Goal: Task Accomplishment & Management: Complete application form

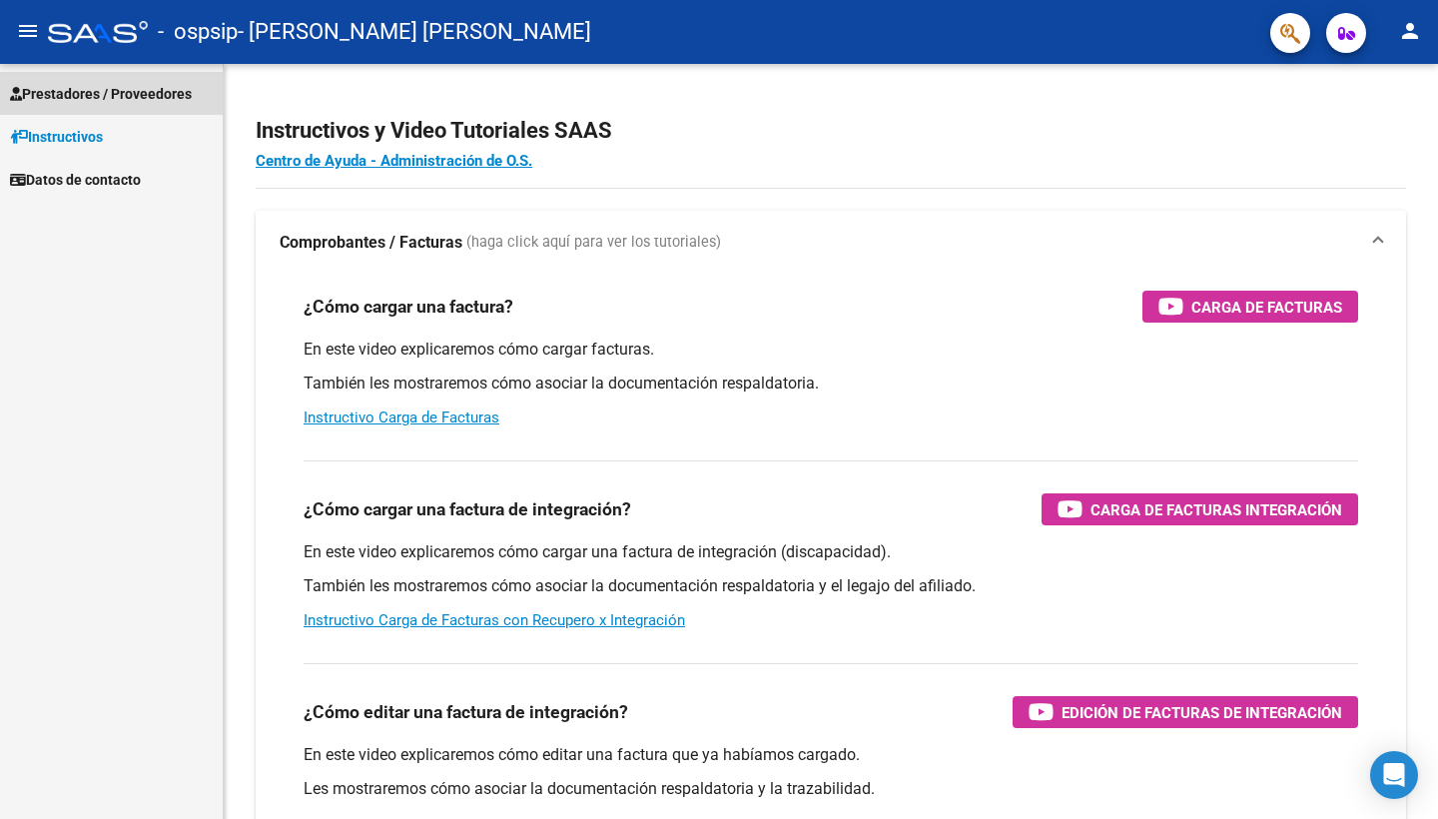
click at [145, 113] on link "Prestadores / Proveedores" at bounding box center [111, 93] width 223 height 43
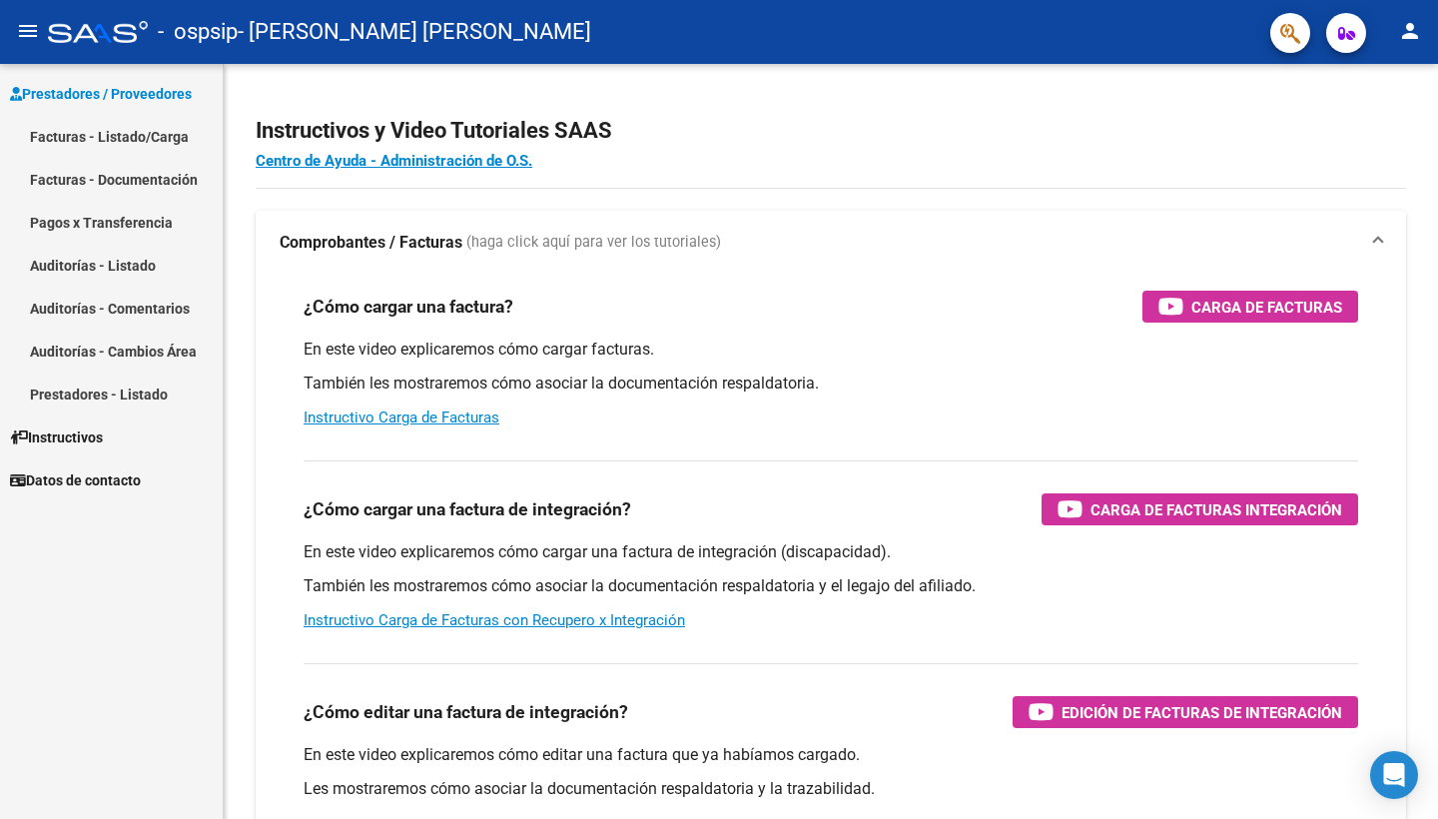
click at [159, 130] on link "Facturas - Listado/Carga" at bounding box center [111, 136] width 223 height 43
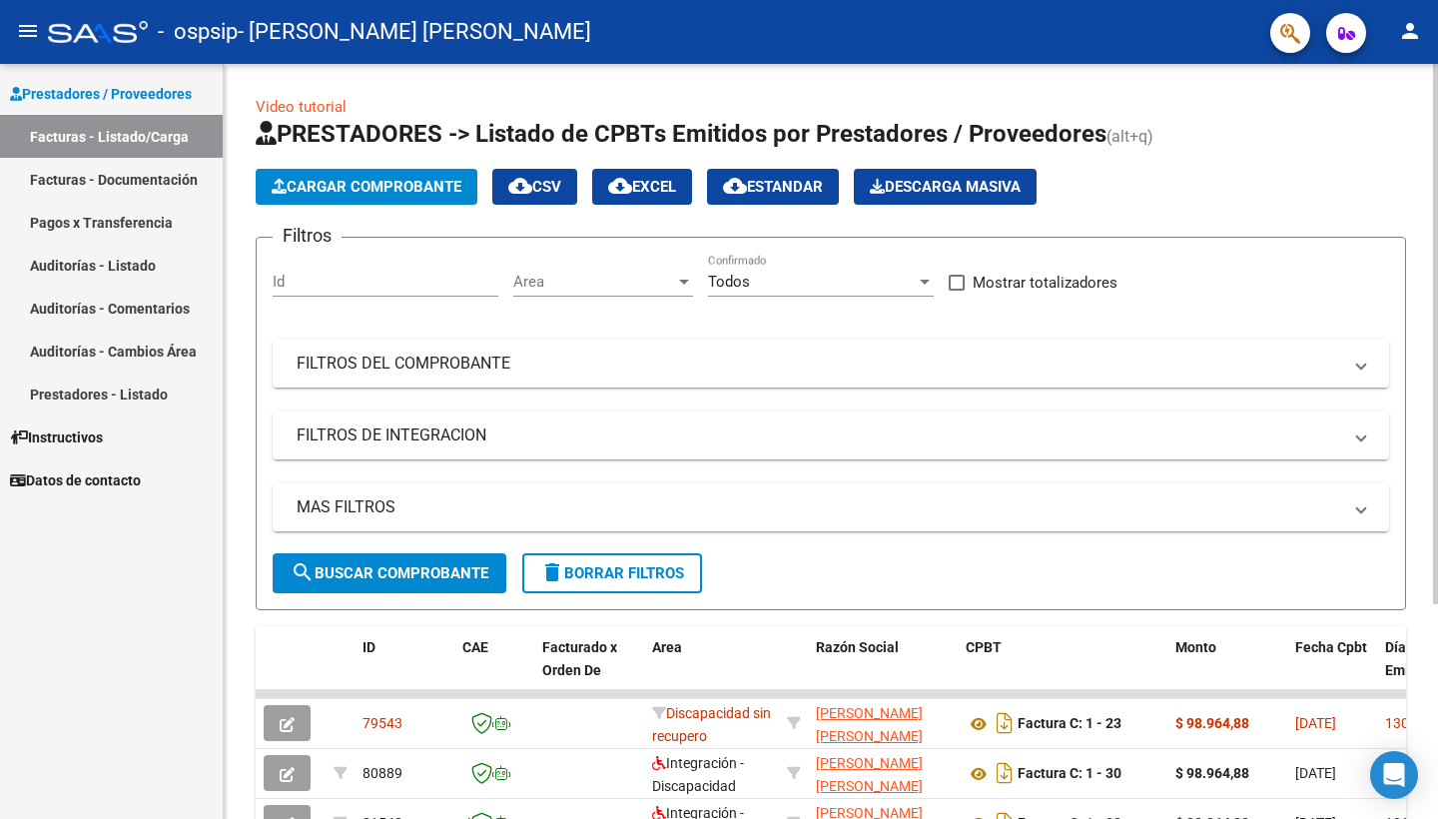
click at [412, 214] on app-list-header "PRESTADORES -> Listado de CPBTs Emitidos por Prestadores / Proveedores (alt+q) …" at bounding box center [831, 364] width 1150 height 492
click at [395, 197] on button "Cargar Comprobante" at bounding box center [367, 187] width 222 height 36
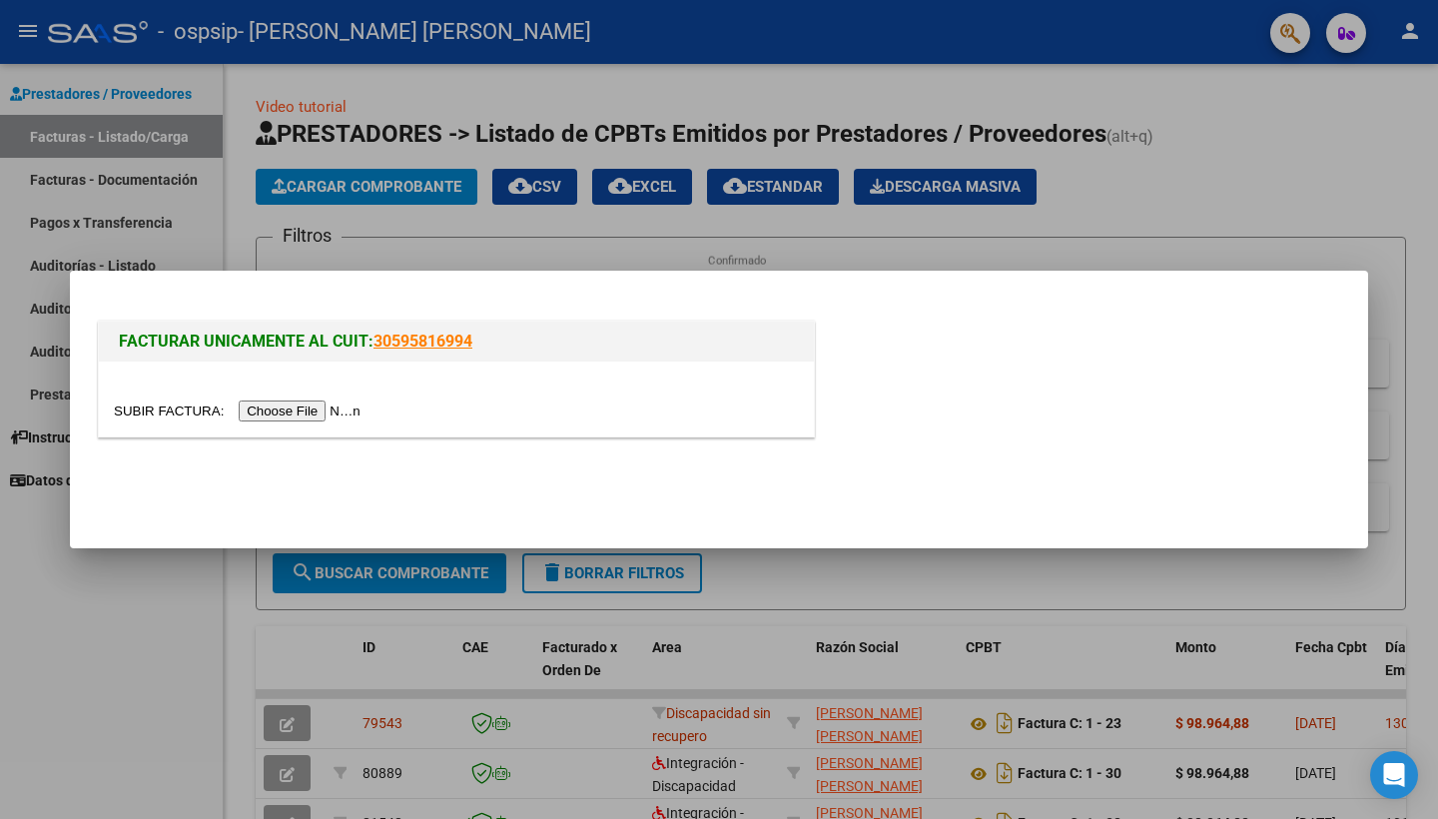
click at [298, 405] on input "file" at bounding box center [240, 410] width 253 height 21
click at [306, 407] on input "file" at bounding box center [240, 410] width 253 height 21
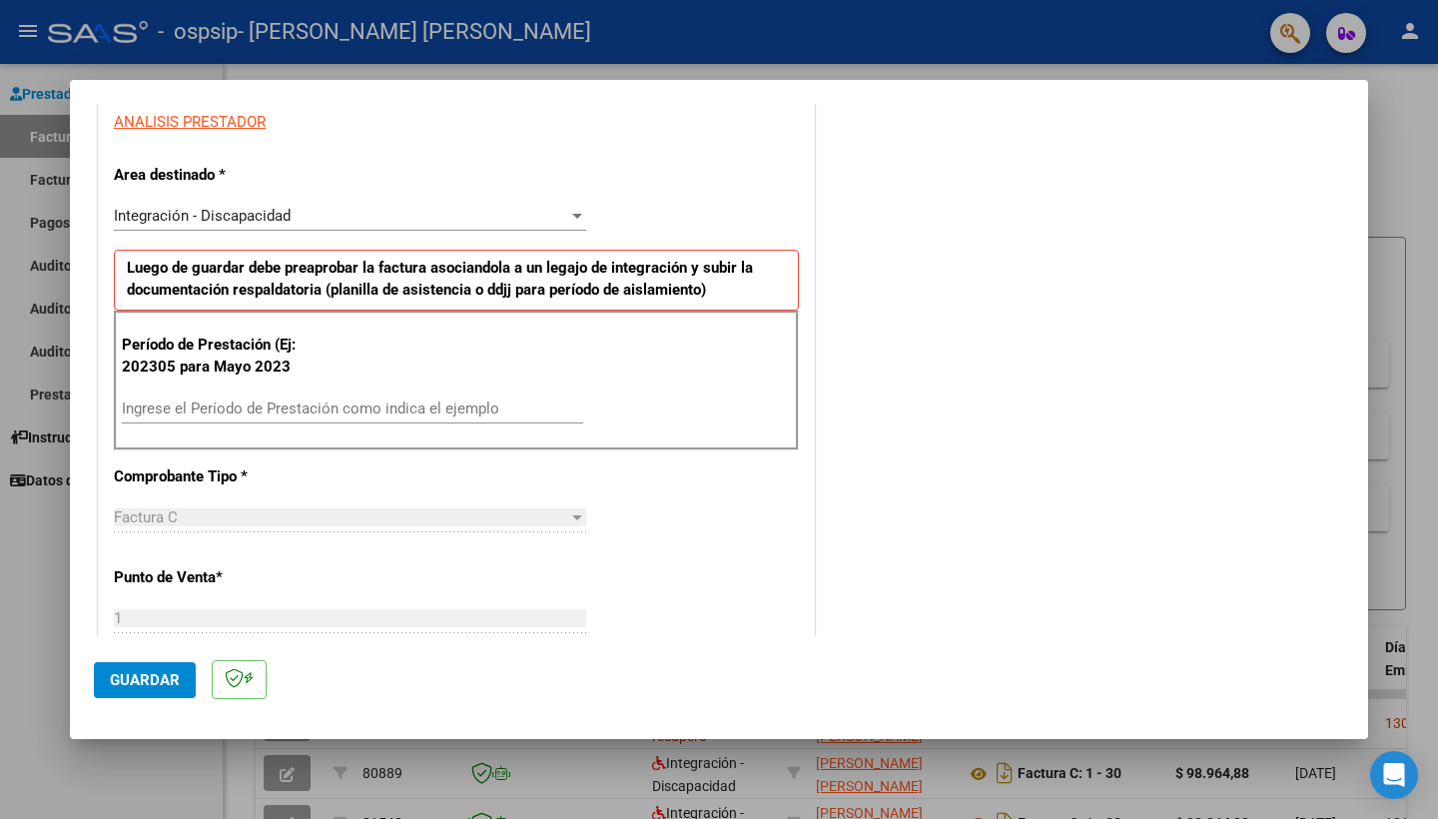
scroll to position [444, 0]
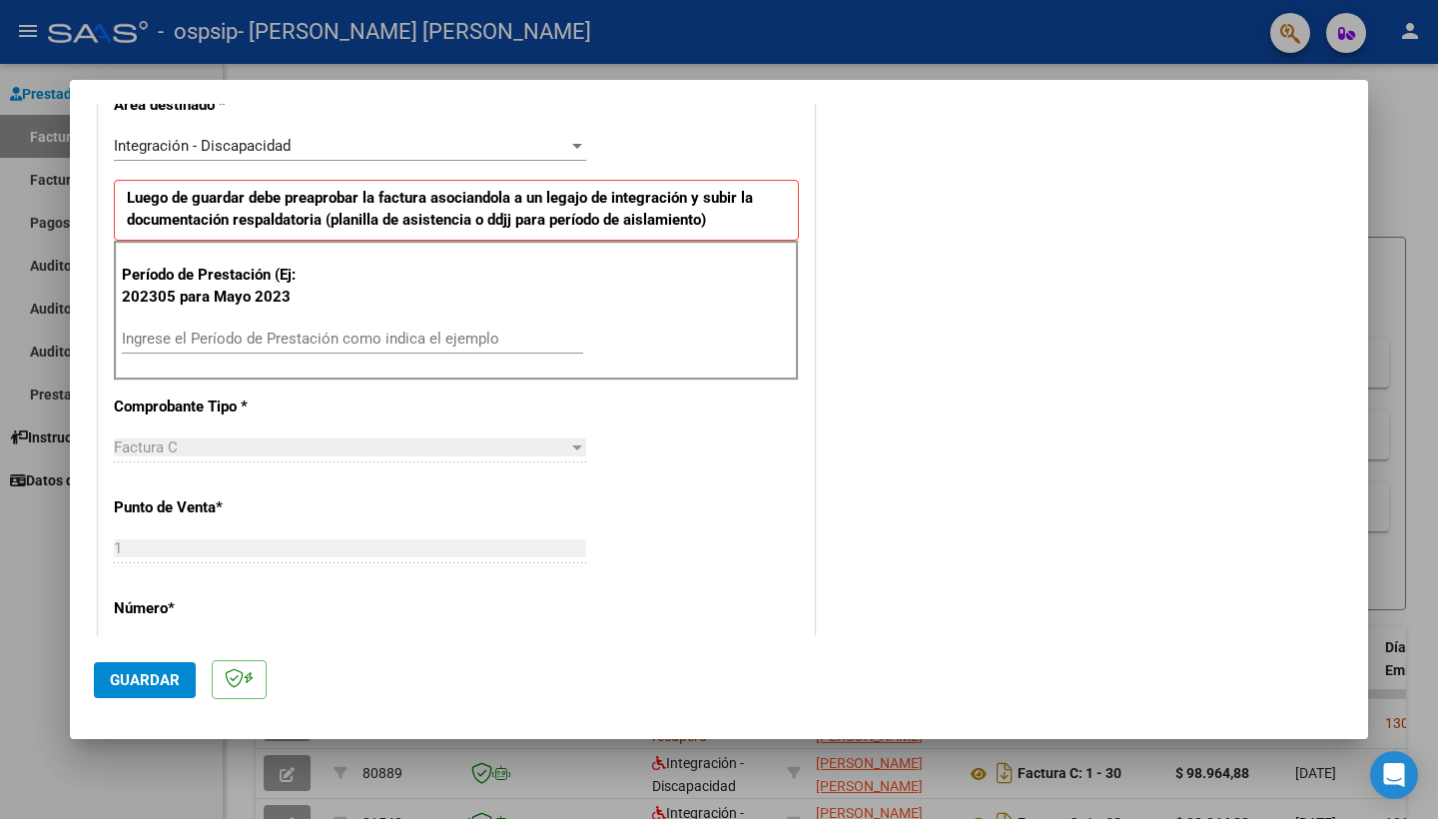
click at [455, 339] on input "Ingrese el Período de Prestación como indica el ejemplo" at bounding box center [352, 339] width 461 height 18
type input "202507"
click at [380, 438] on div "Factura C" at bounding box center [341, 447] width 454 height 18
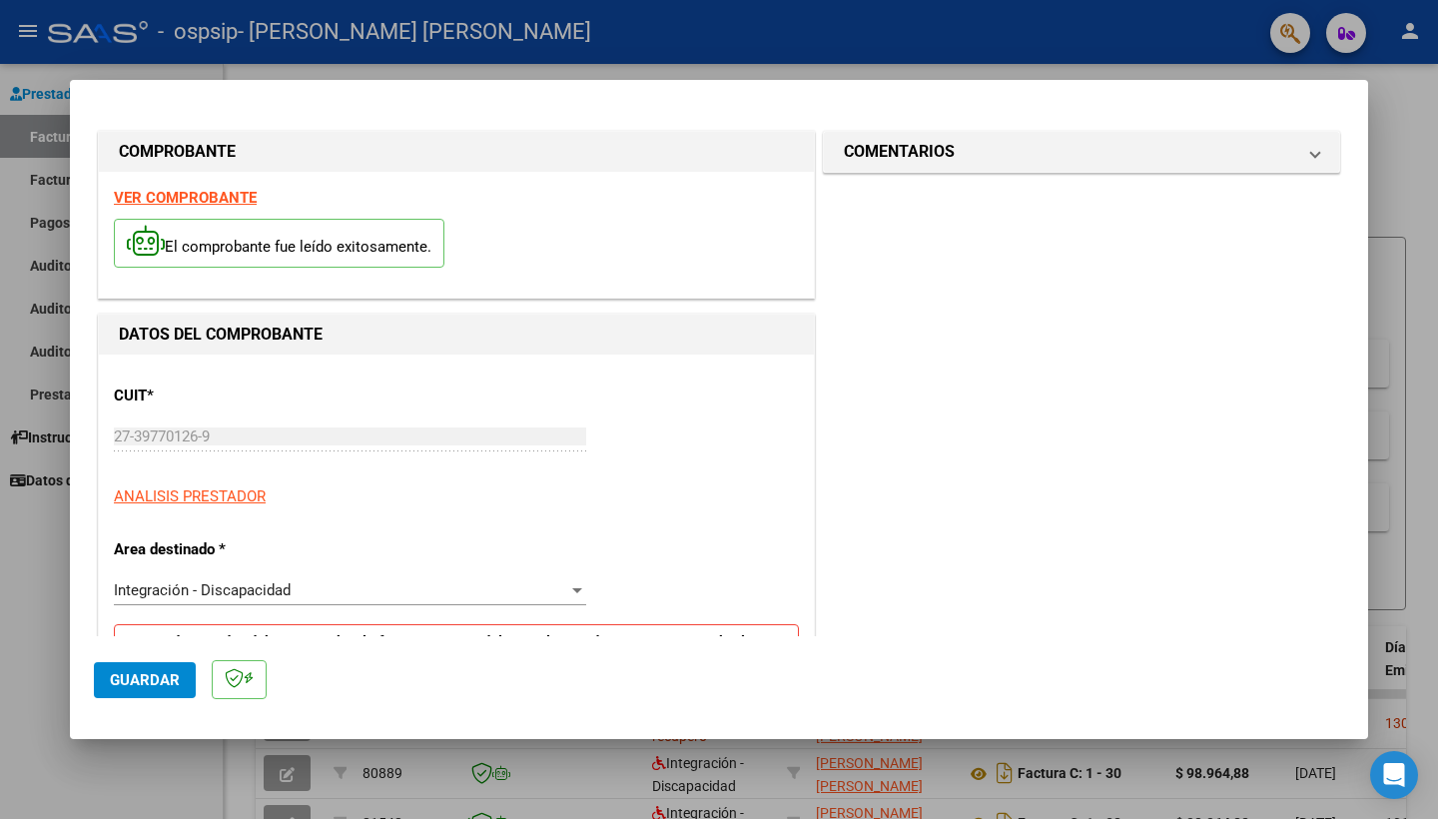
scroll to position [0, 0]
click at [1145, 166] on mat-expansion-panel-header "COMENTARIOS" at bounding box center [1081, 152] width 515 height 40
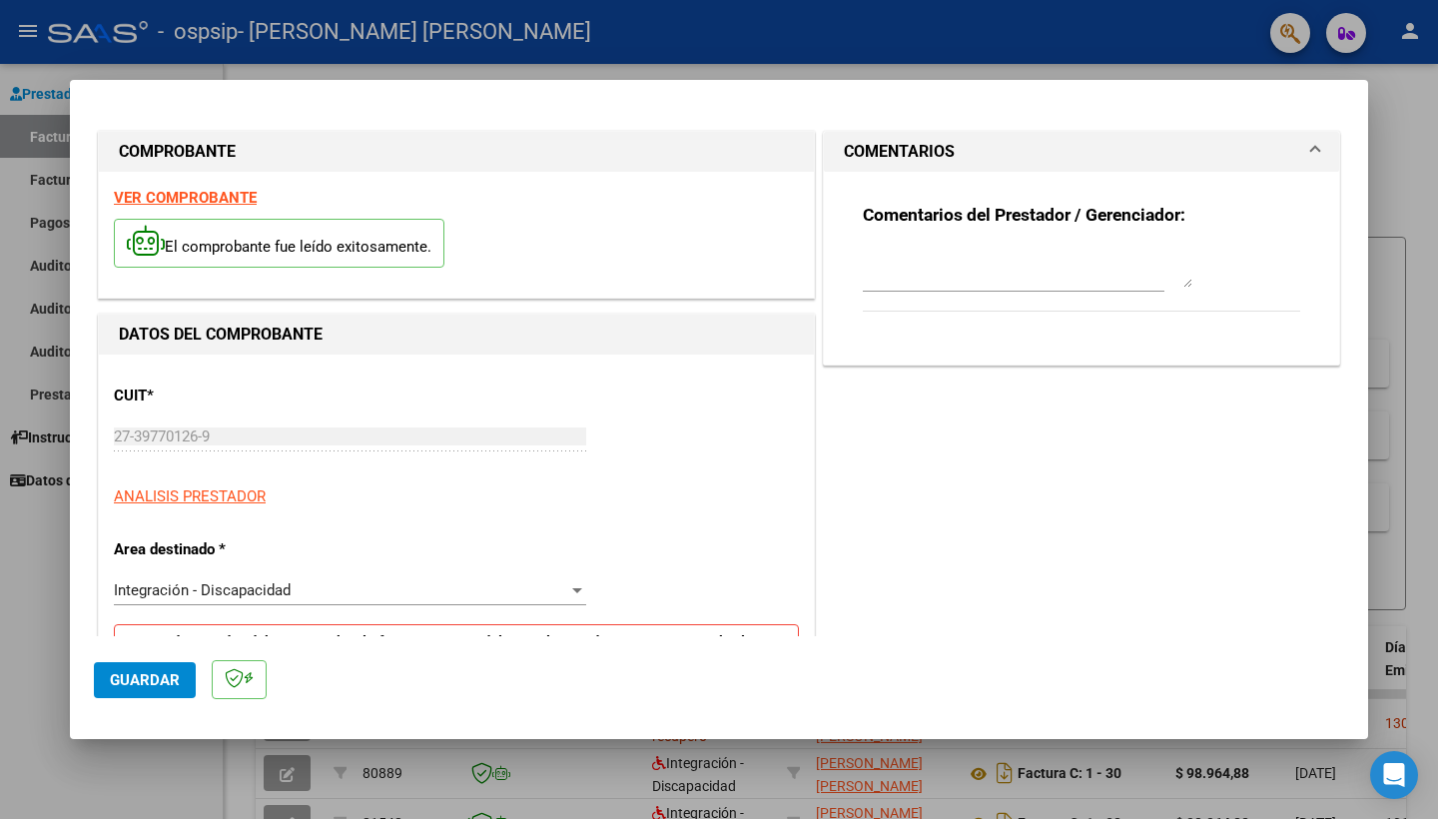
click at [1015, 288] on div at bounding box center [1028, 268] width 330 height 48
click at [154, 682] on span "Guardar" at bounding box center [145, 680] width 70 height 18
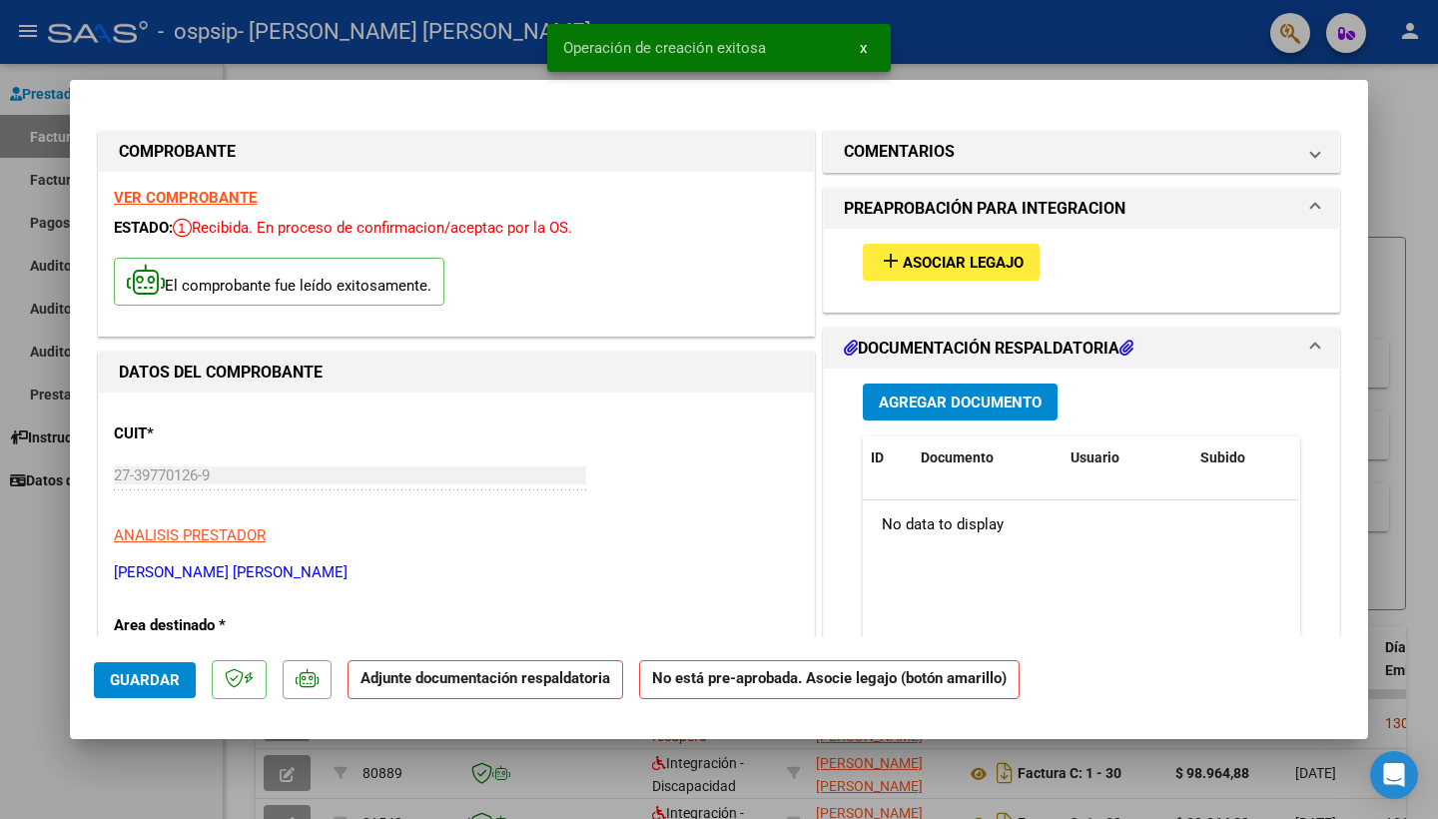
click at [963, 255] on span "Asociar Legajo" at bounding box center [963, 263] width 121 height 18
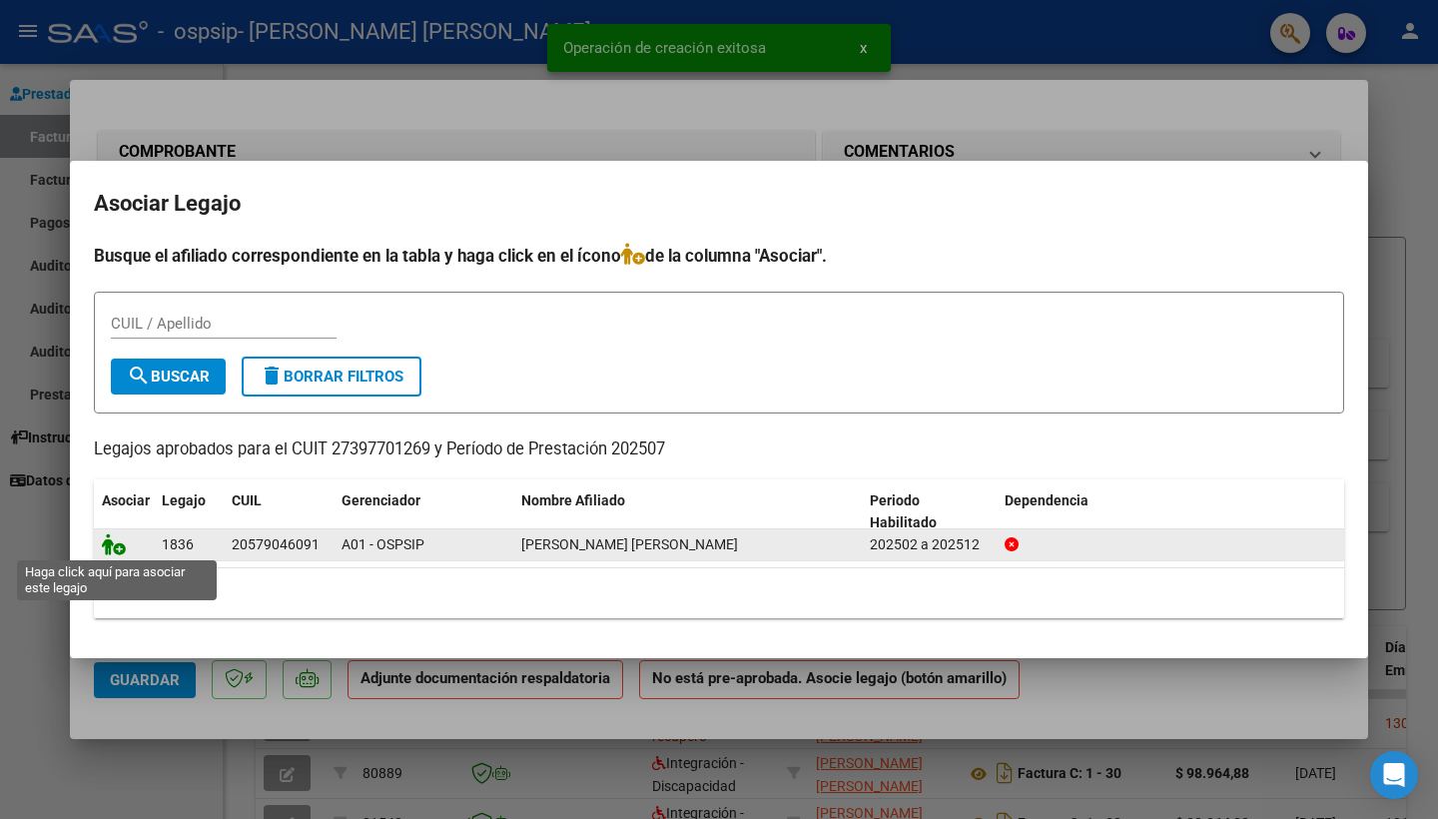
click at [122, 541] on icon at bounding box center [114, 544] width 24 height 22
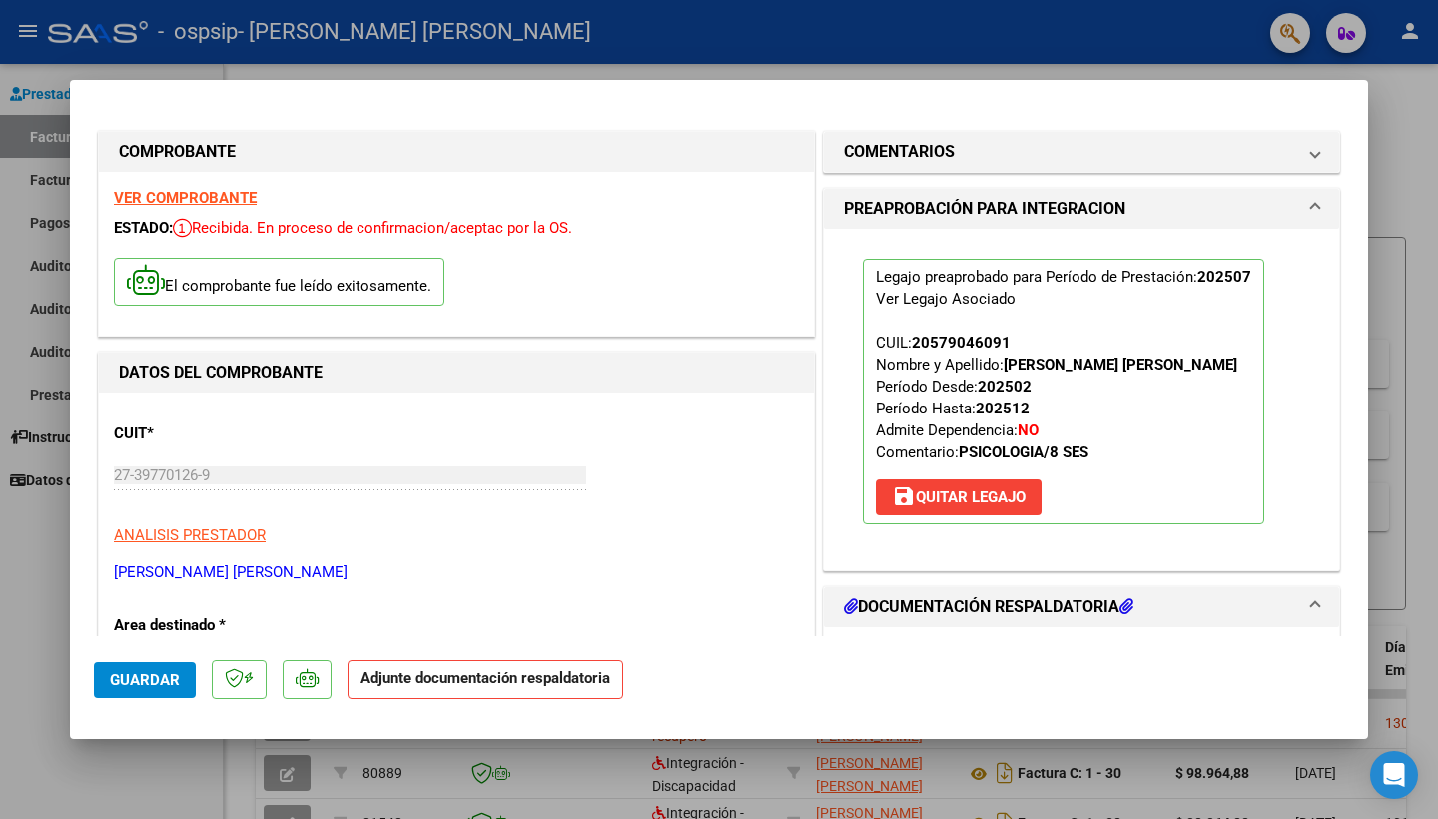
click at [497, 670] on strong "Adjunte documentación respaldatoria" at bounding box center [486, 678] width 250 height 18
click at [485, 697] on p "Adjunte documentación respaldatoria" at bounding box center [486, 679] width 276 height 39
click at [1134, 603] on icon at bounding box center [1127, 606] width 14 height 16
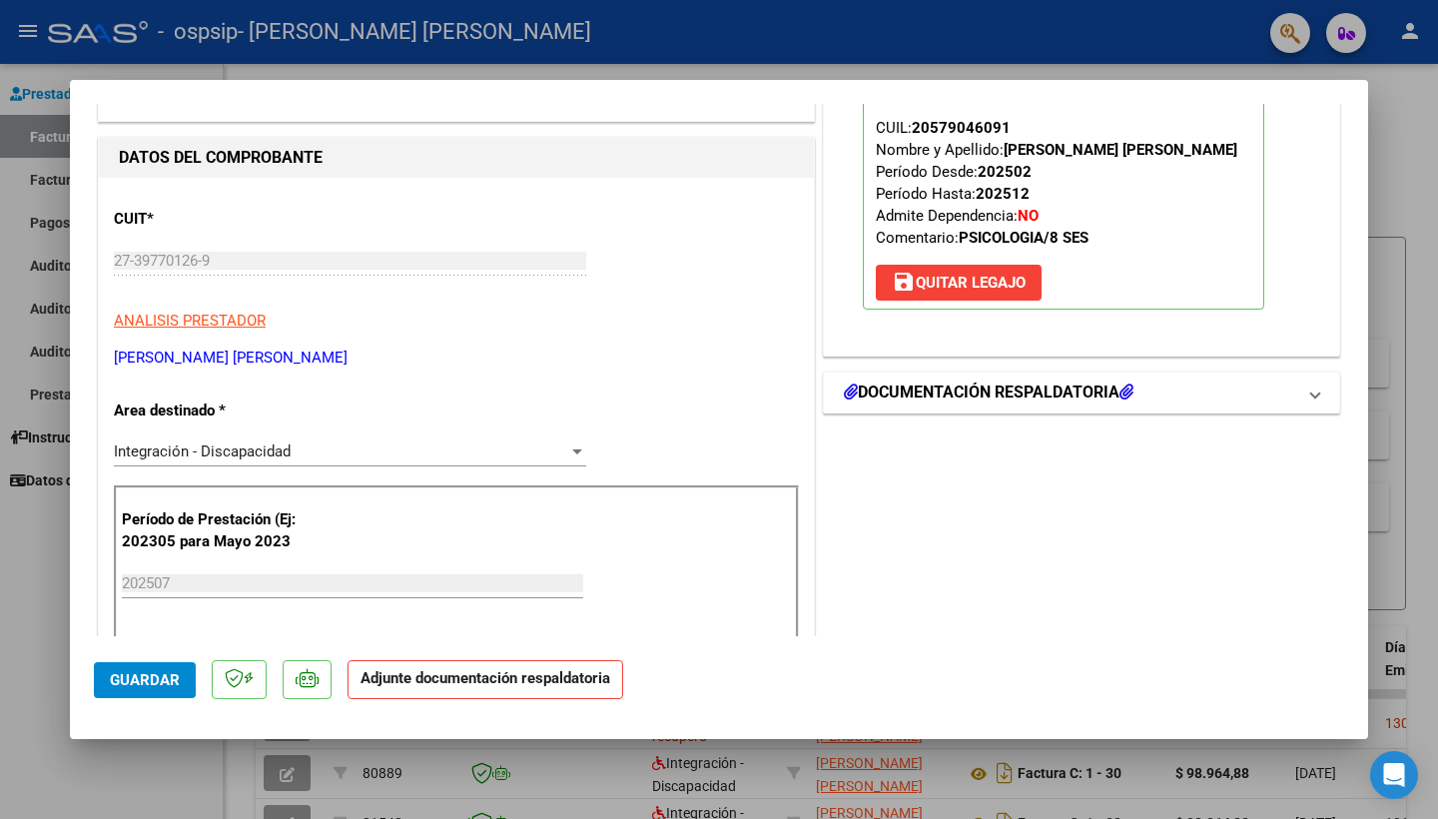
scroll to position [269, 0]
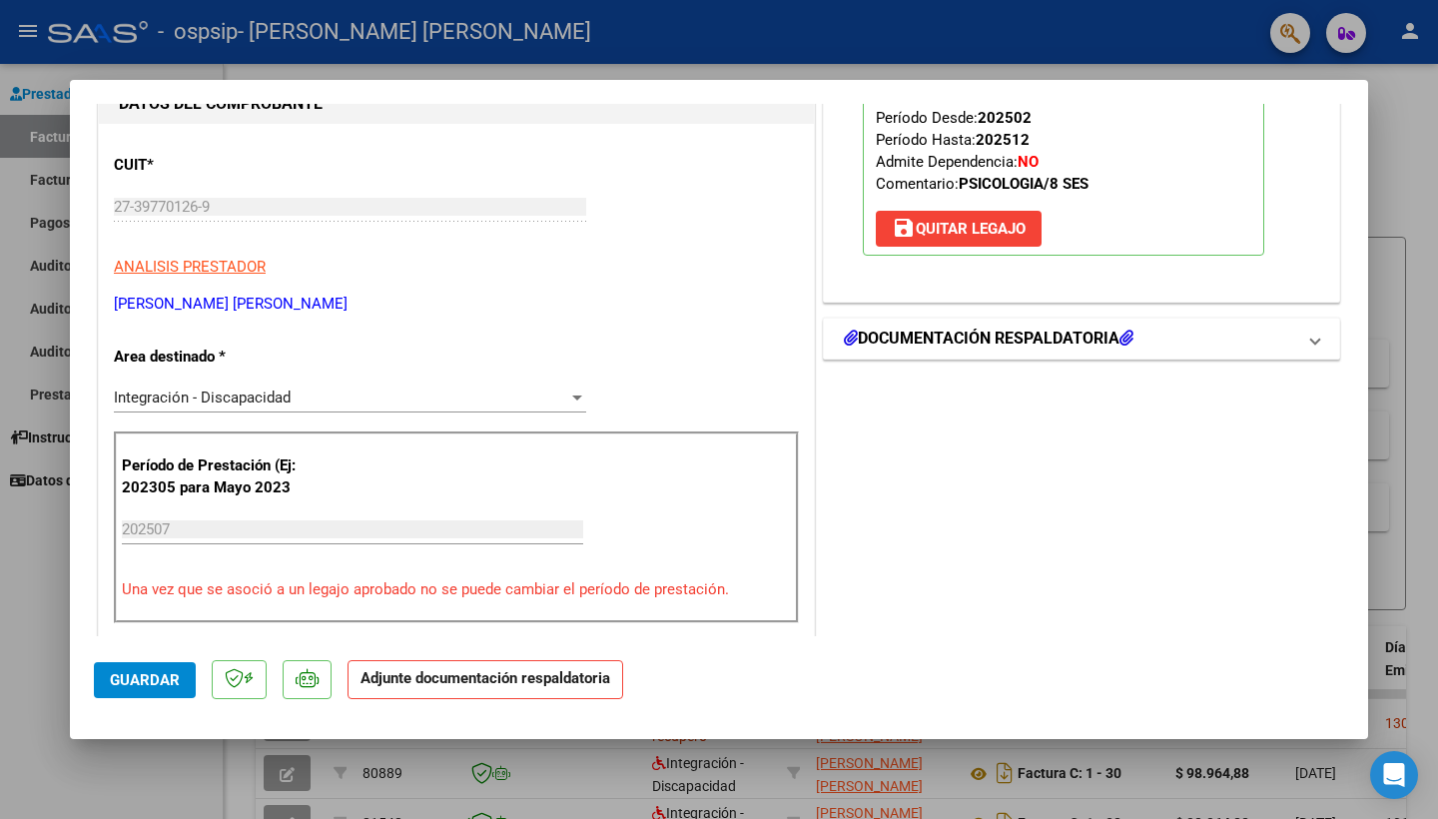
click at [1309, 352] on mat-expansion-panel-header "DOCUMENTACIÓN RESPALDATORIA" at bounding box center [1081, 339] width 515 height 40
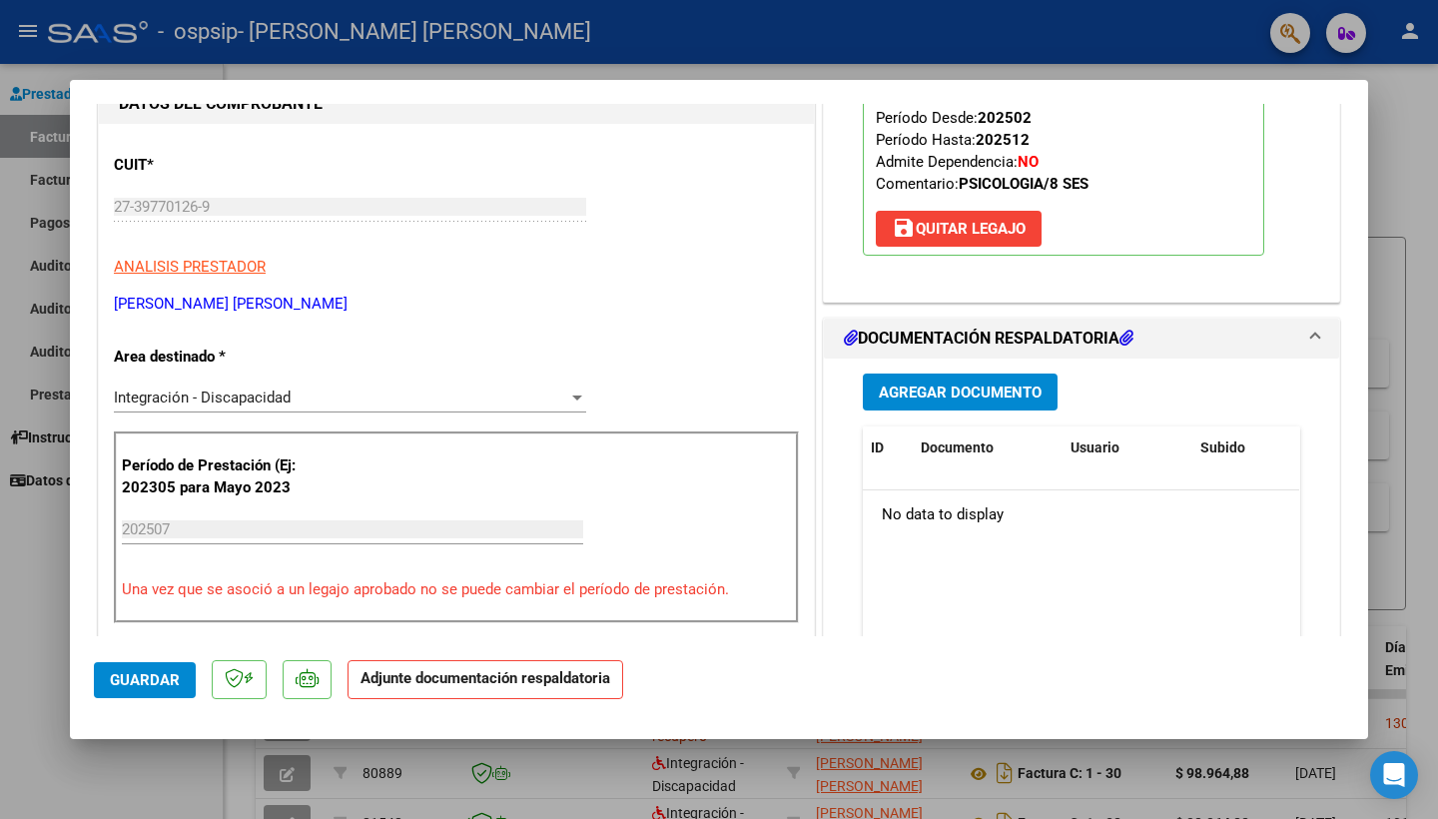
click at [1052, 366] on div "Agregar Documento ID Documento Usuario Subido Acción No data to display 0 total…" at bounding box center [1081, 558] width 467 height 398
click at [1021, 381] on button "Agregar Documento" at bounding box center [960, 392] width 195 height 37
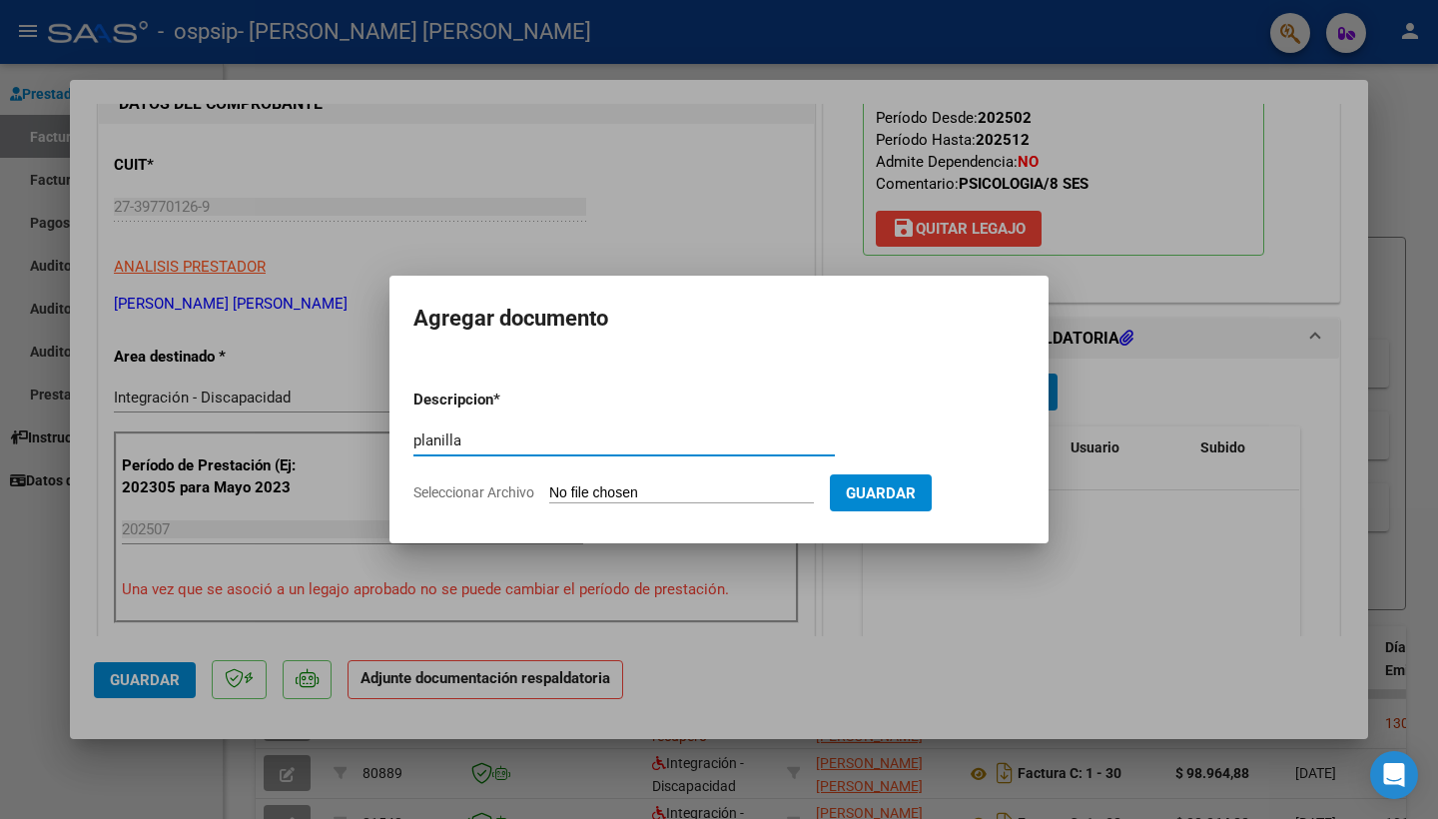
type input "planilla"
click at [928, 503] on button "Guardar" at bounding box center [881, 492] width 102 height 37
click at [741, 494] on input "Seleccionar Archivo" at bounding box center [681, 493] width 265 height 19
type input "C:\fakepath\Gian (1).pdf"
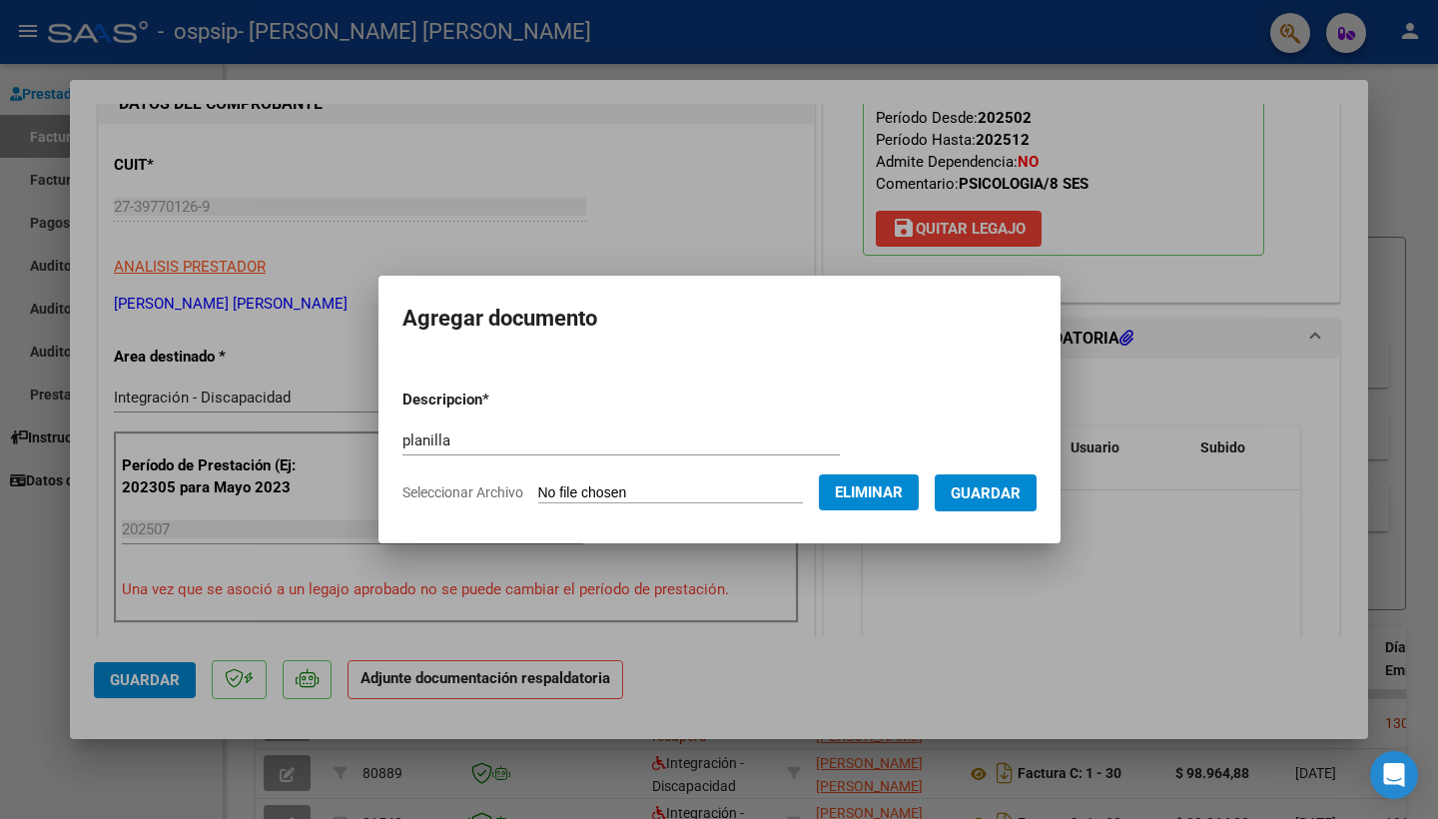
click at [996, 496] on span "Guardar" at bounding box center [986, 493] width 70 height 18
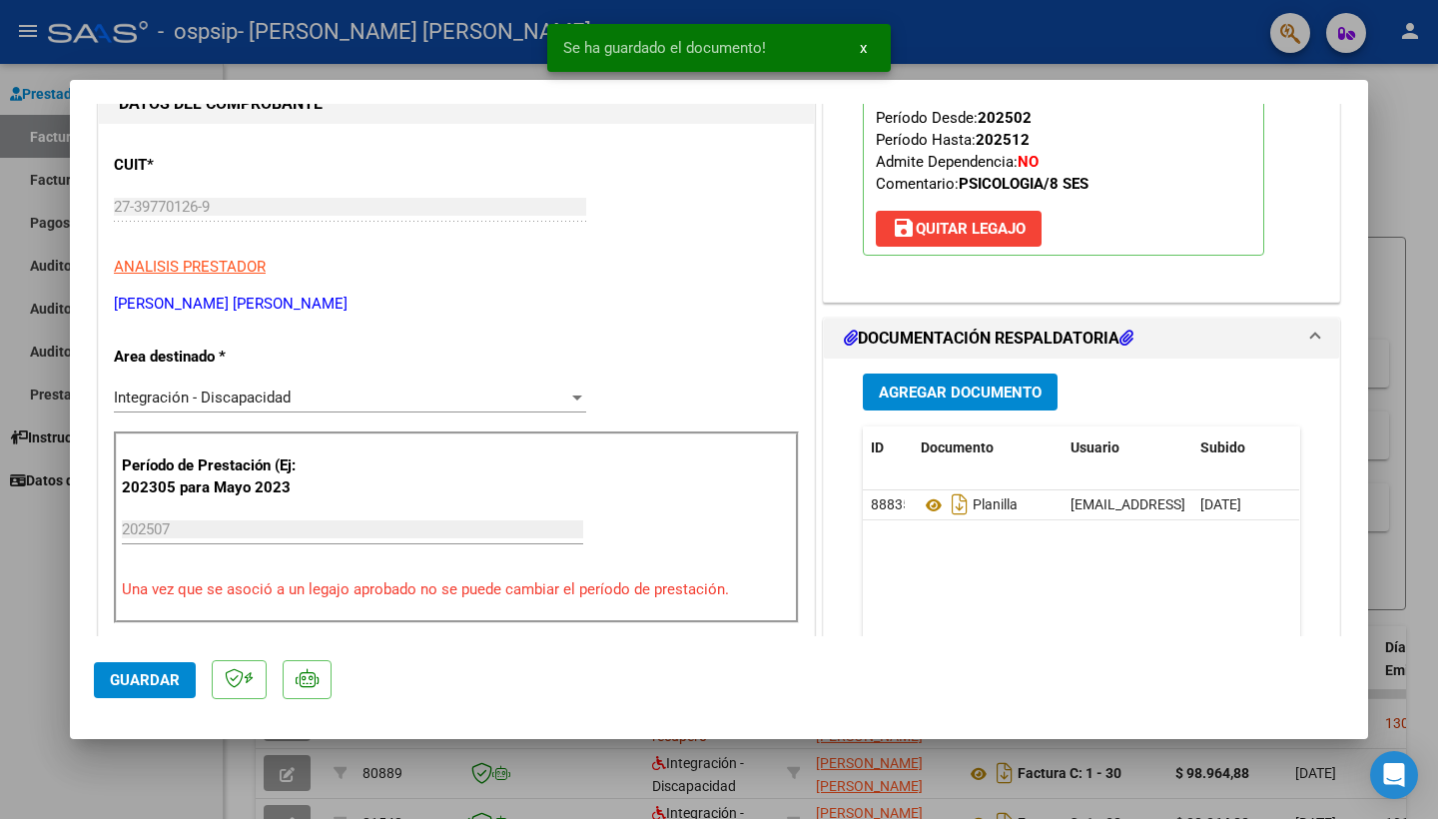
click at [114, 666] on button "Guardar" at bounding box center [145, 680] width 102 height 36
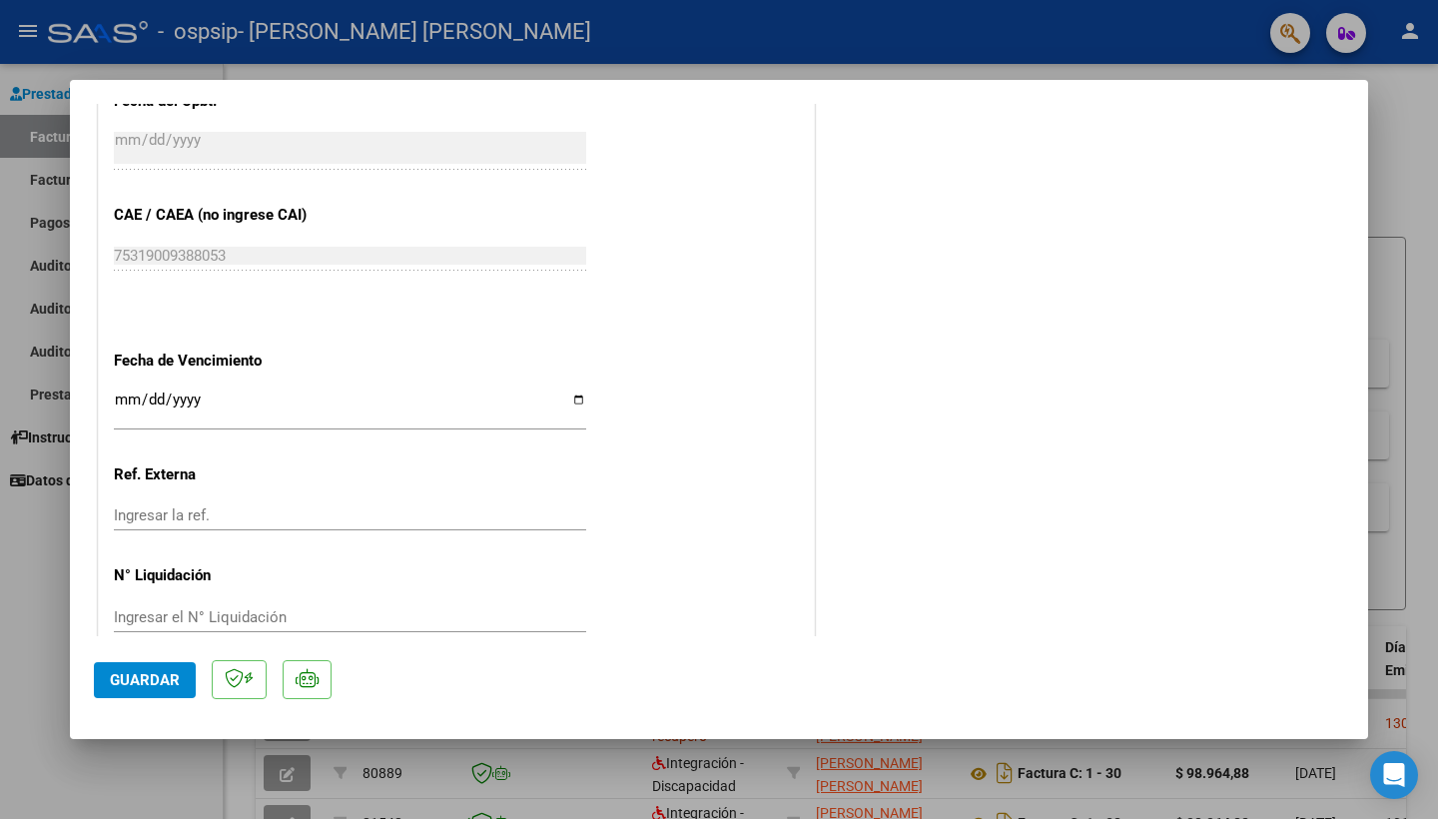
scroll to position [1219, 0]
click at [159, 682] on span "Guardar" at bounding box center [145, 680] width 70 height 18
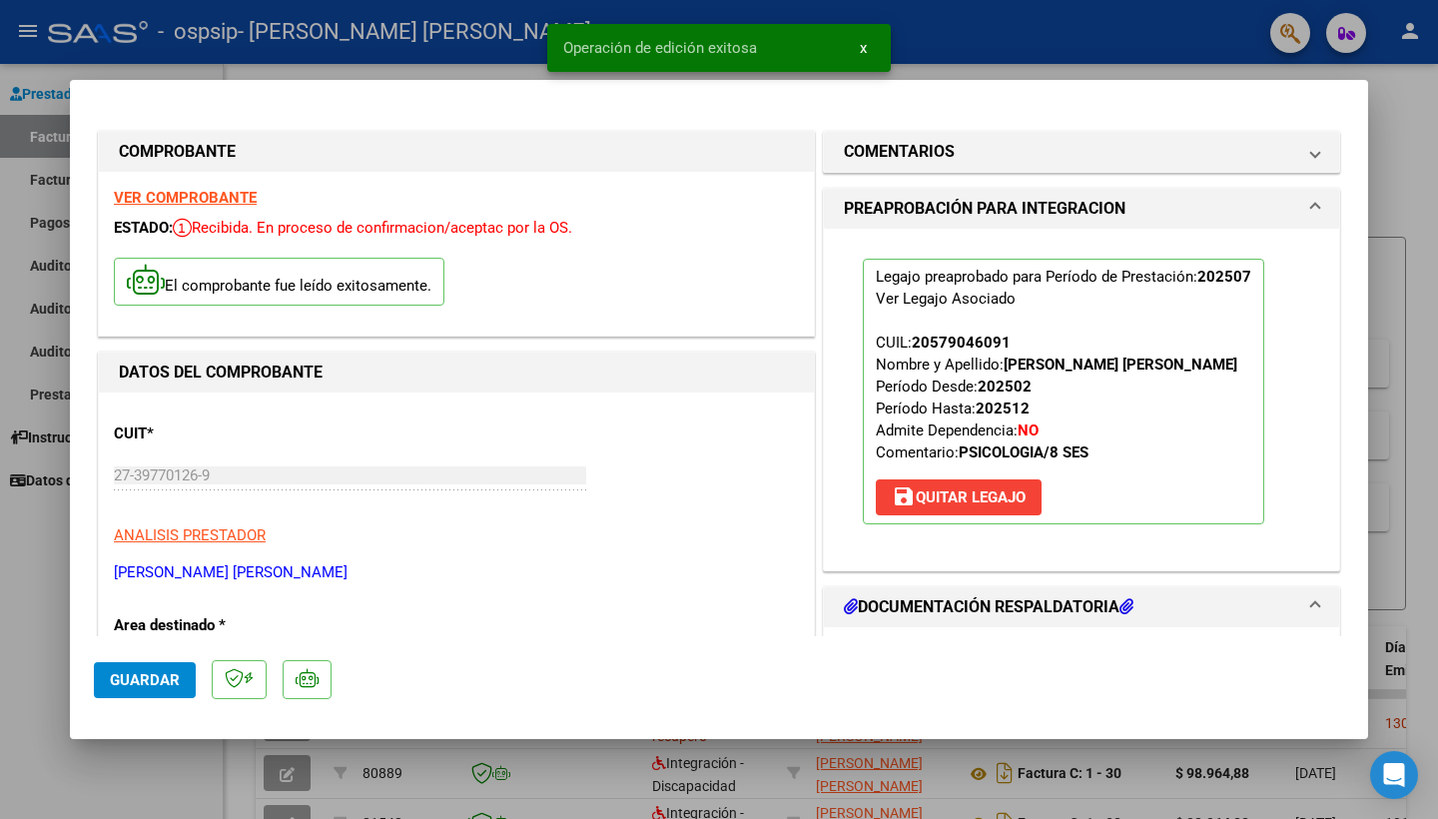
scroll to position [0, 0]
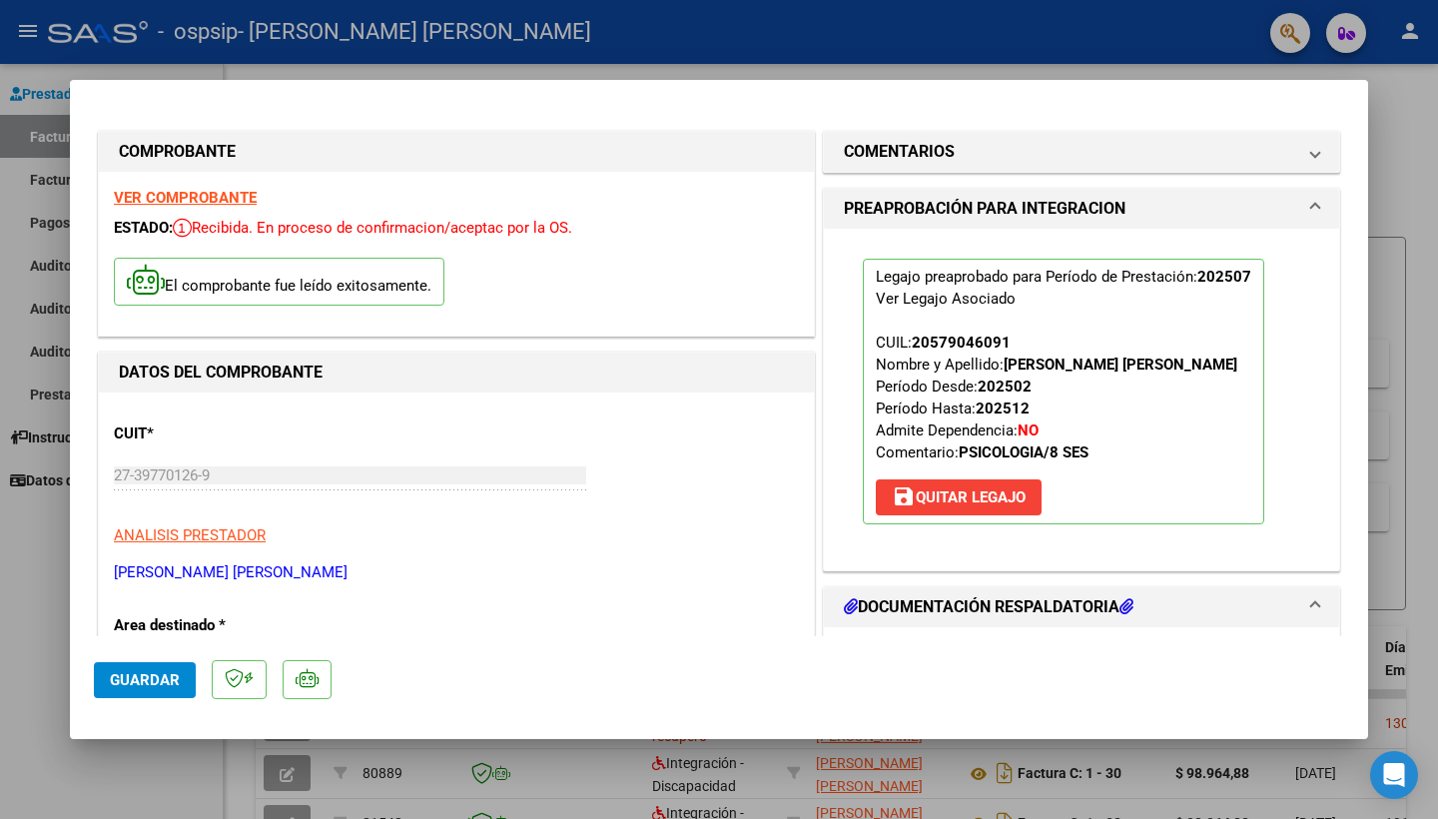
click at [1437, 146] on div at bounding box center [719, 409] width 1438 height 819
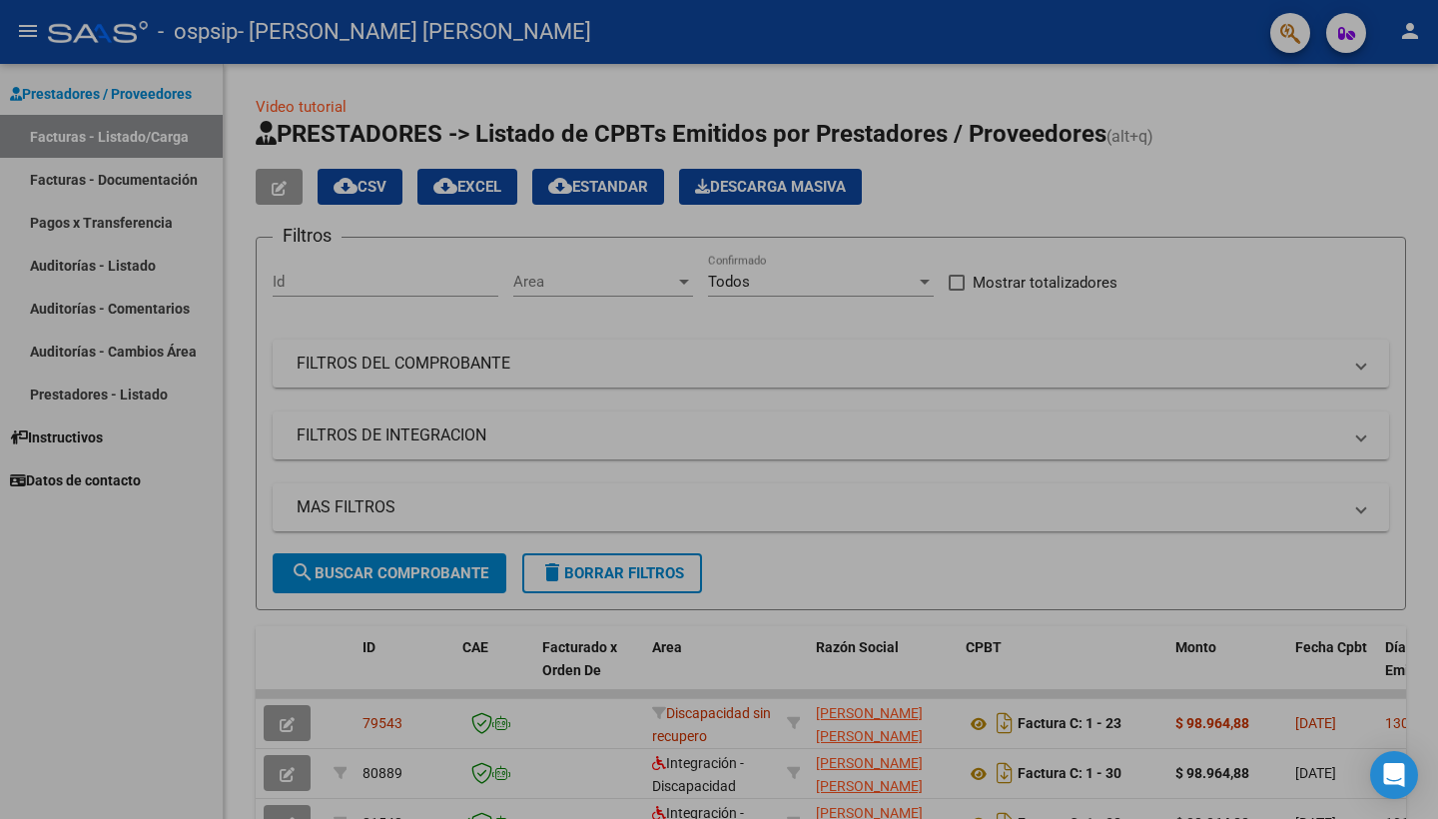
type input "$ 0,00"
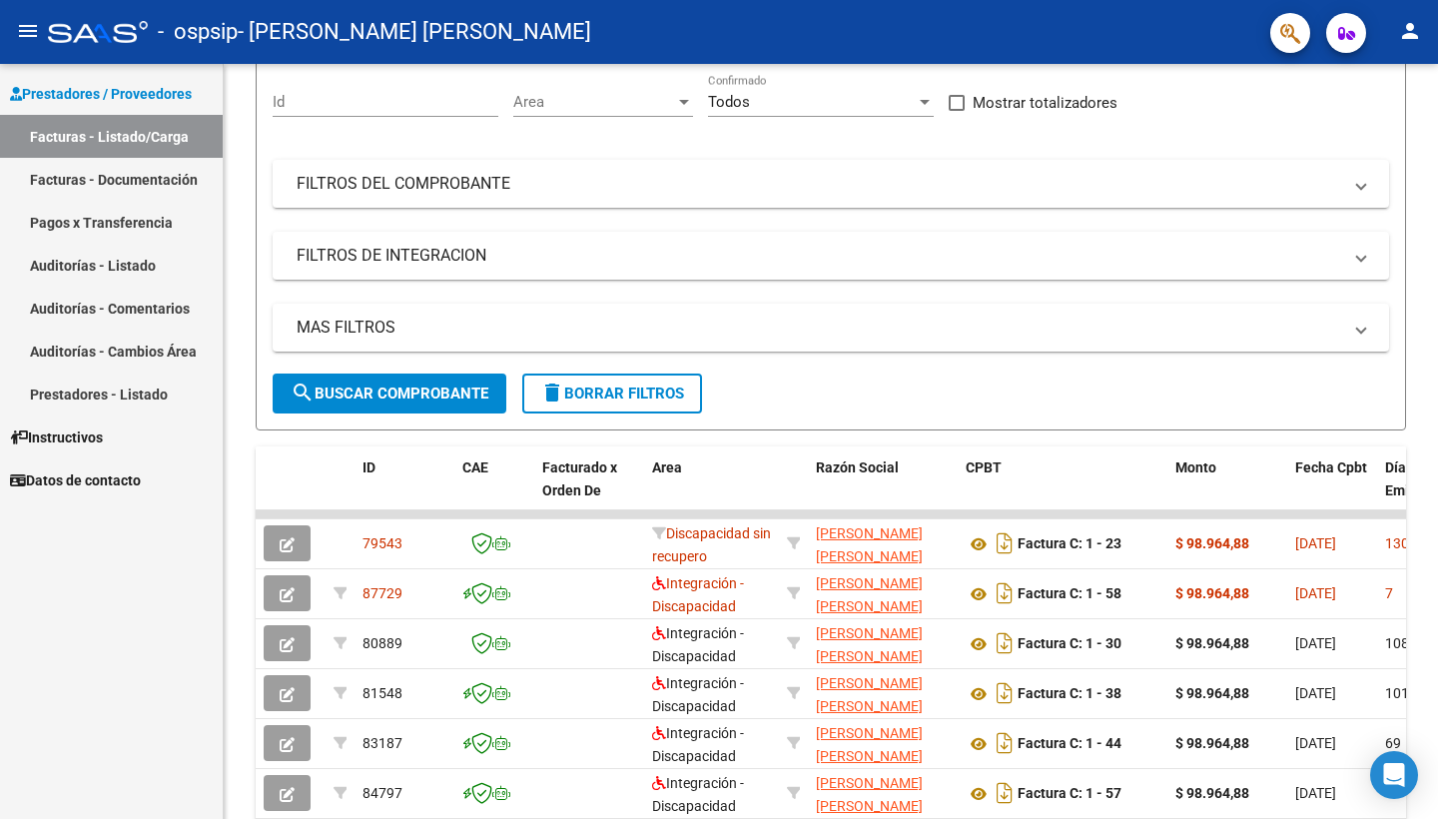
click at [601, 6] on mat-toolbar "menu - ospsip - [PERSON_NAME] [PERSON_NAME] person" at bounding box center [719, 32] width 1438 height 64
